Goal: Information Seeking & Learning: Learn about a topic

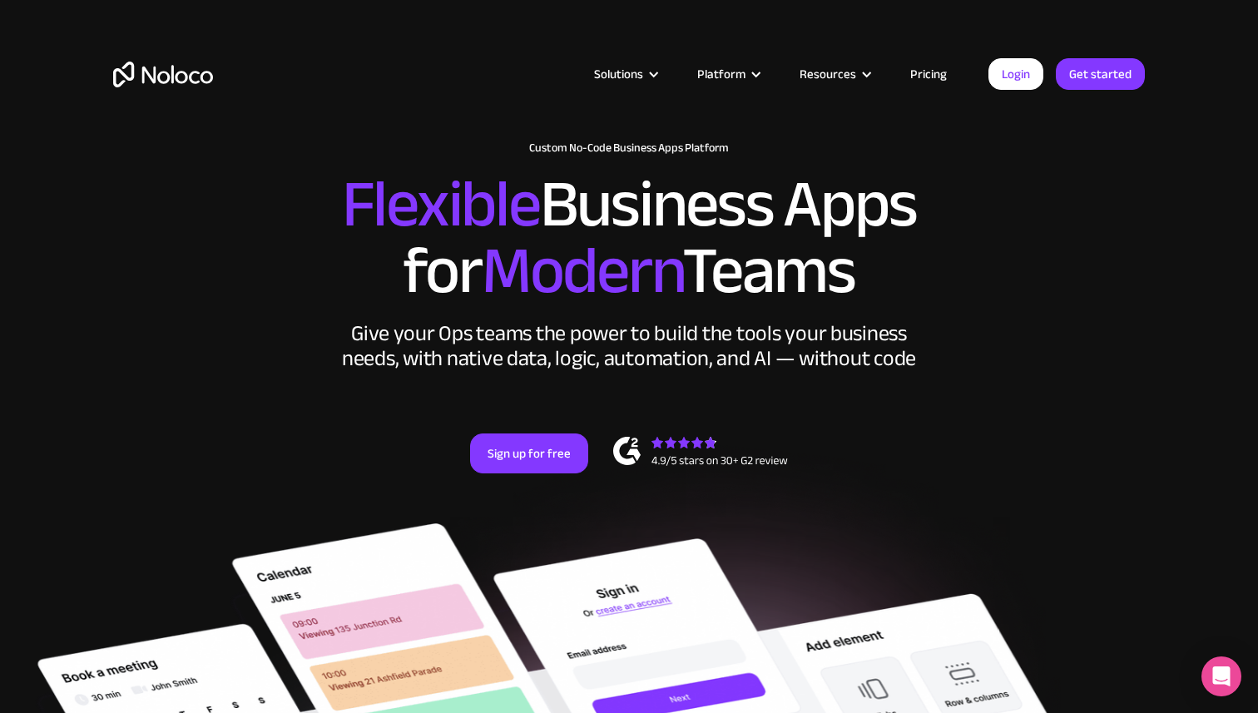
click at [190, 67] on img "home" at bounding box center [163, 75] width 100 height 26
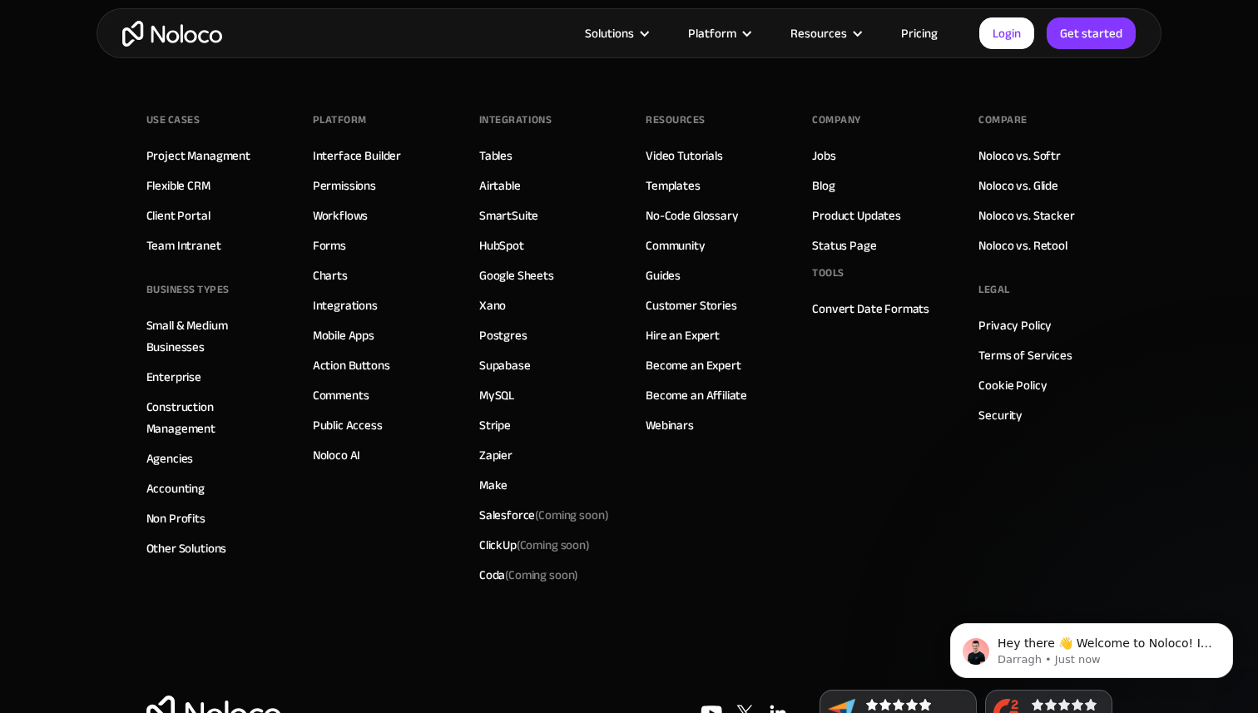
scroll to position [9394, 0]
click at [502, 188] on link "Airtable" at bounding box center [500, 187] width 42 height 22
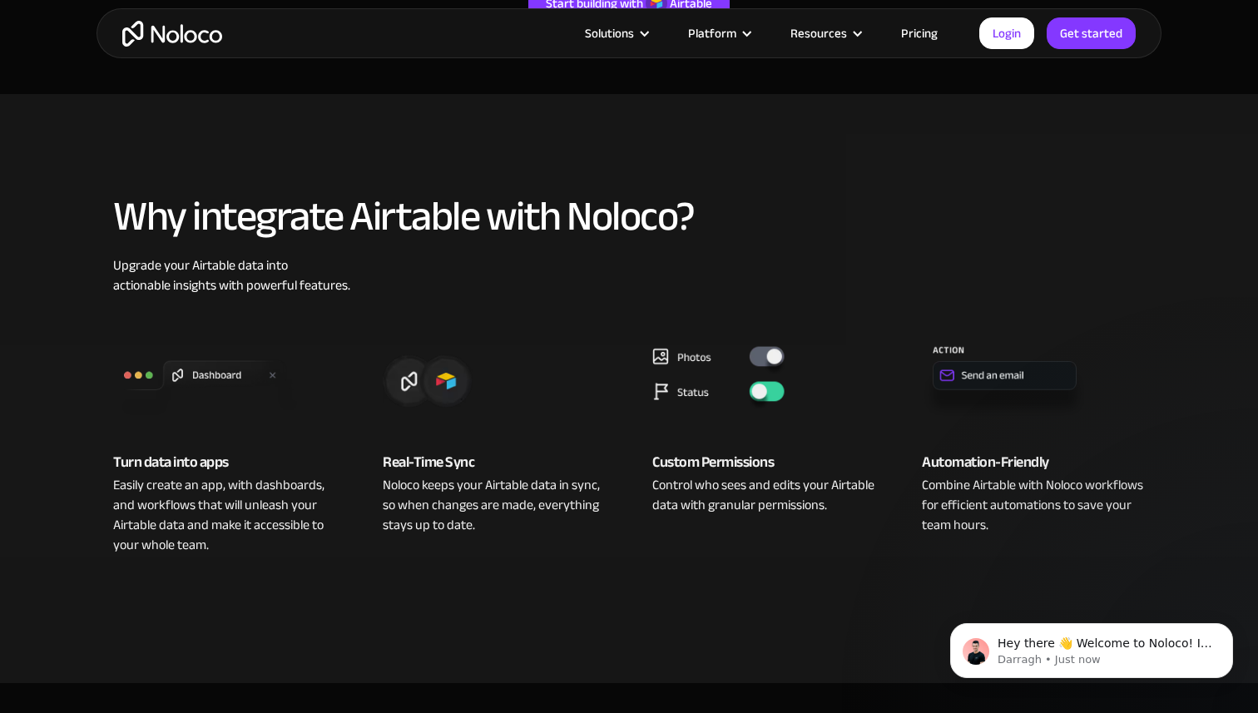
scroll to position [502, 0]
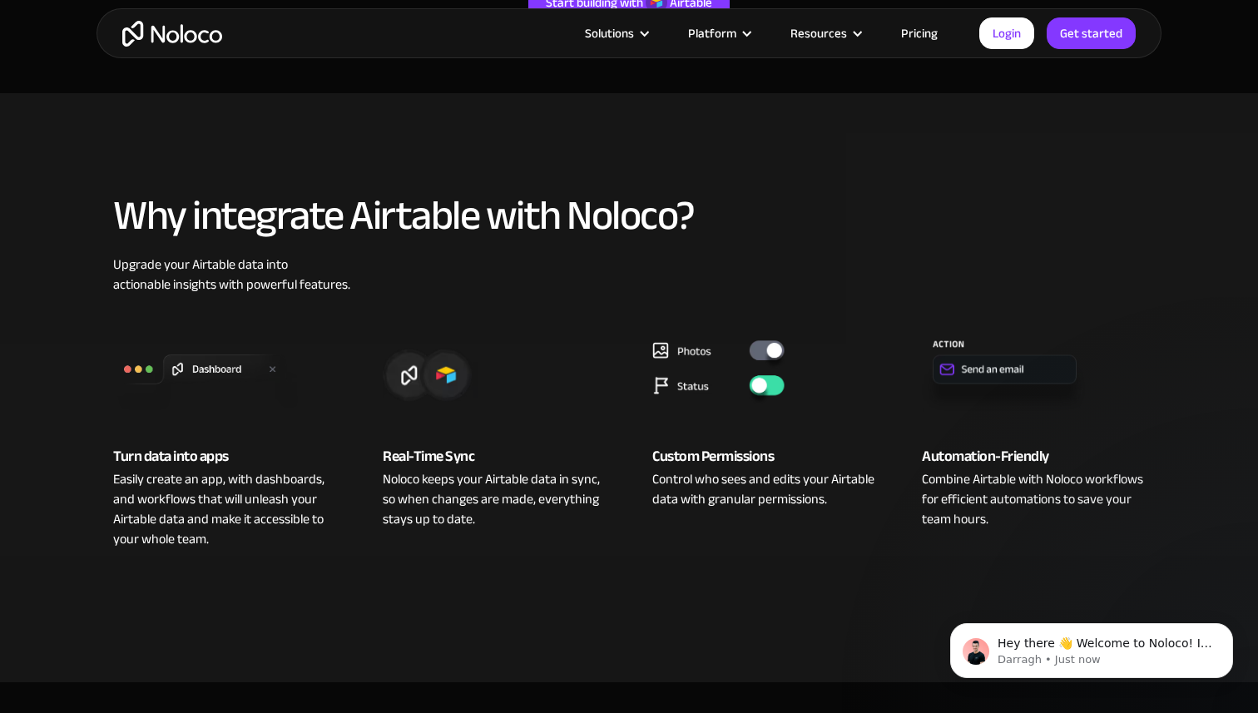
click at [912, 37] on link "Pricing" at bounding box center [919, 33] width 78 height 22
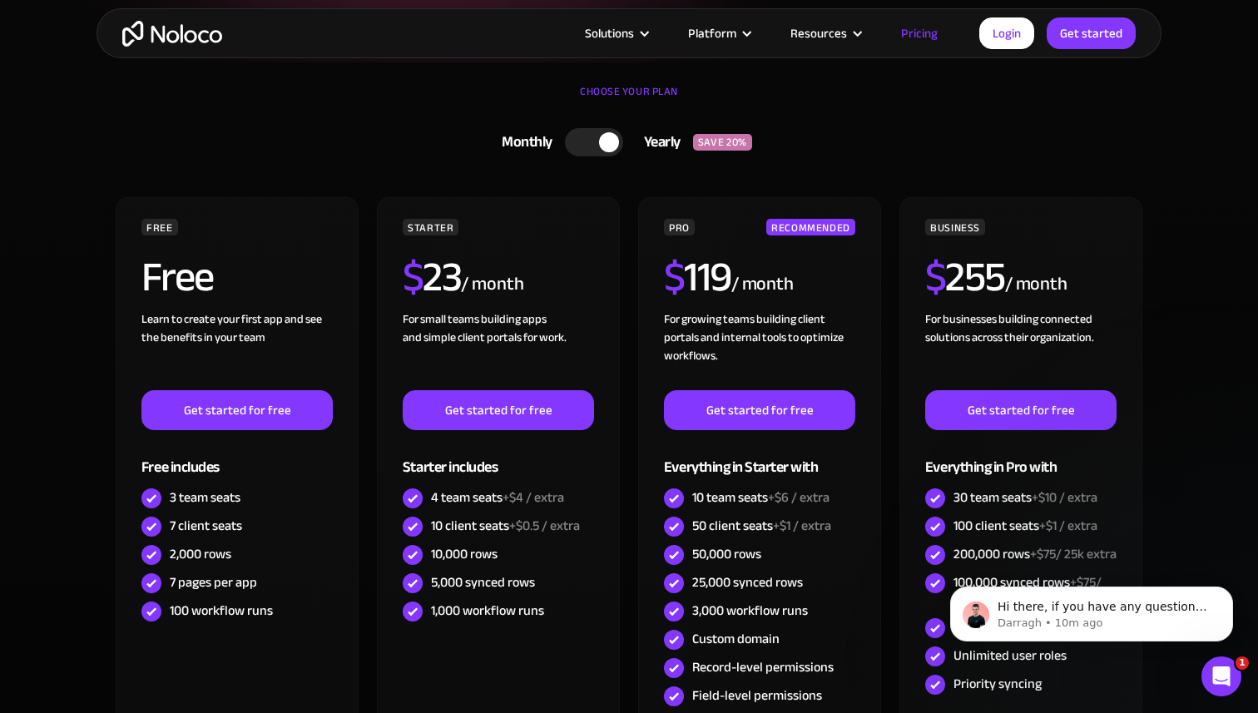
click at [591, 133] on div at bounding box center [594, 142] width 58 height 28
